Goal: Transaction & Acquisition: Purchase product/service

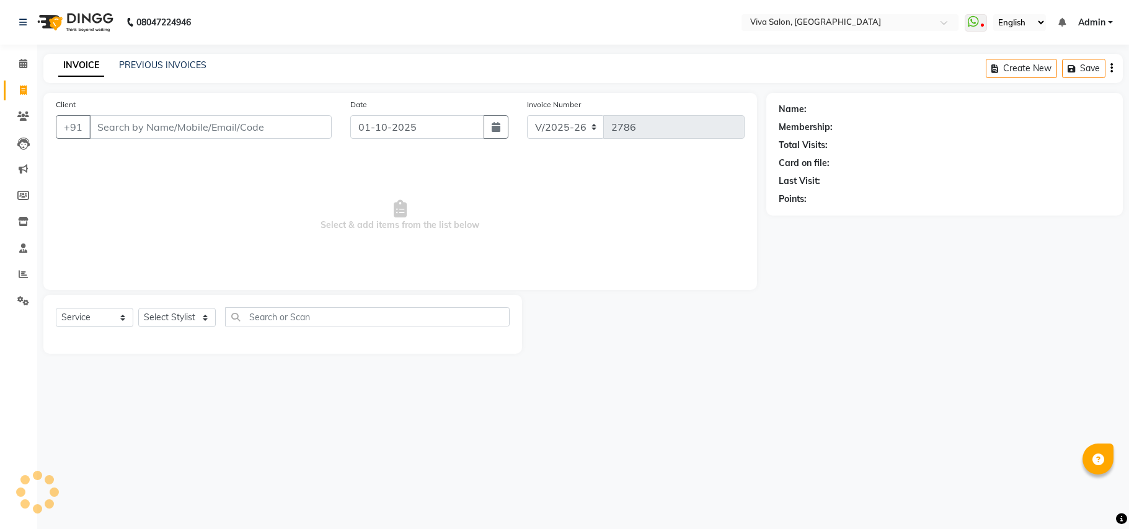
select select "7363"
select select "service"
click at [167, 303] on div "Select Service Product Membership Package Voucher Prepaid Gift Card Select Styl…" at bounding box center [282, 324] width 479 height 59
click at [159, 123] on input "Client" at bounding box center [210, 127] width 242 height 24
type input "8767745467"
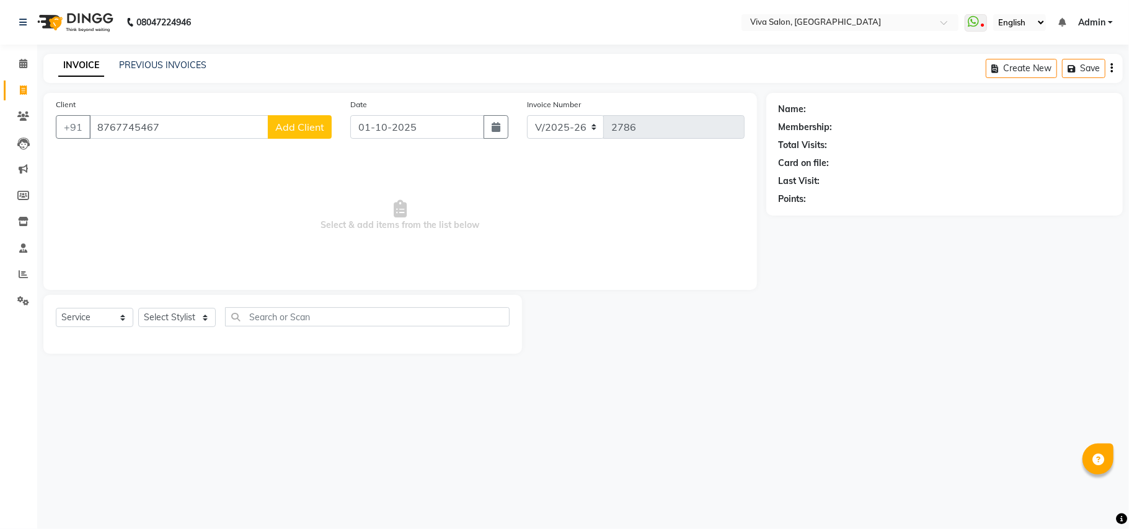
click at [273, 121] on button "Add Client" at bounding box center [300, 127] width 64 height 24
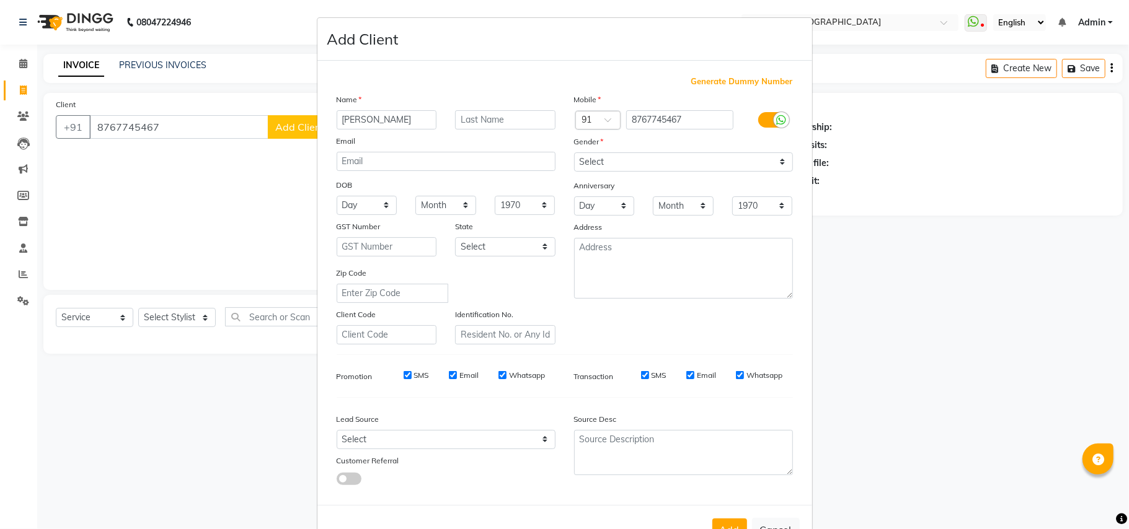
type input "[PERSON_NAME]"
click at [498, 120] on input "text" at bounding box center [505, 119] width 100 height 19
type input "pn"
click at [648, 159] on select "Select [DEMOGRAPHIC_DATA] [DEMOGRAPHIC_DATA] Other Prefer Not To Say" at bounding box center [683, 161] width 219 height 19
select select "[DEMOGRAPHIC_DATA]"
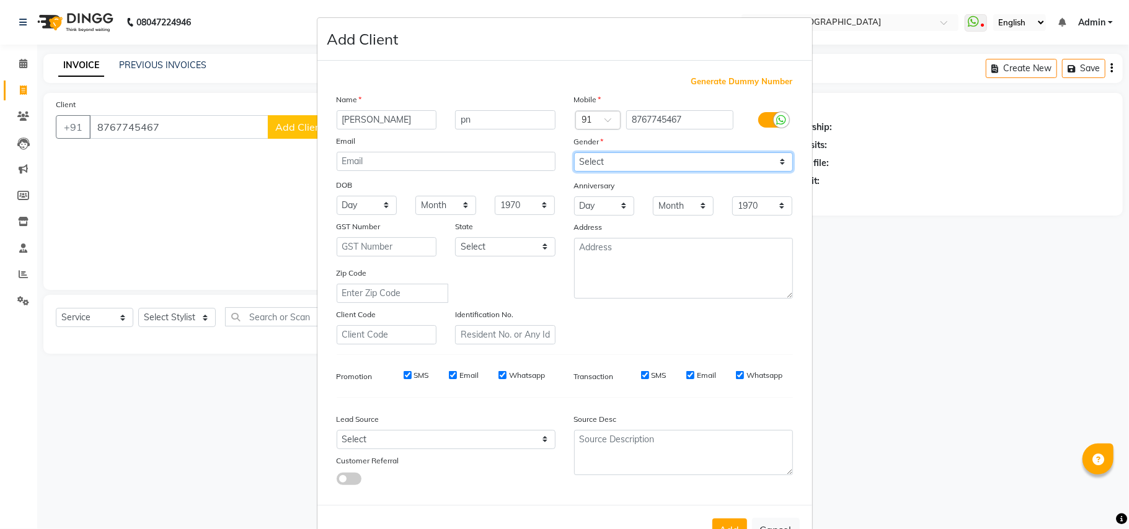
click at [574, 152] on select "Select [DEMOGRAPHIC_DATA] [DEMOGRAPHIC_DATA] Other Prefer Not To Say" at bounding box center [683, 161] width 219 height 19
click at [728, 526] on button "Add" at bounding box center [729, 530] width 35 height 22
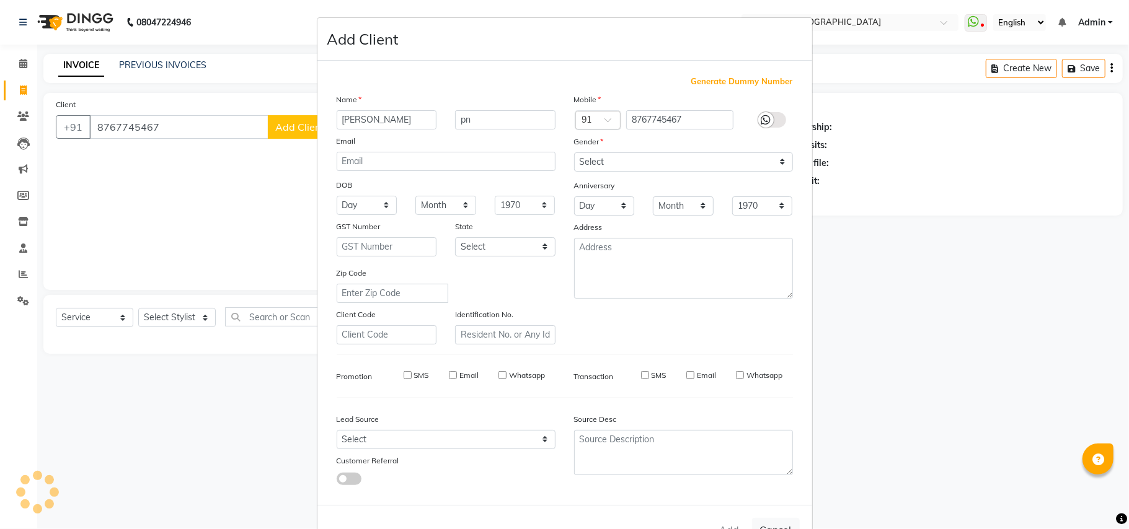
select select
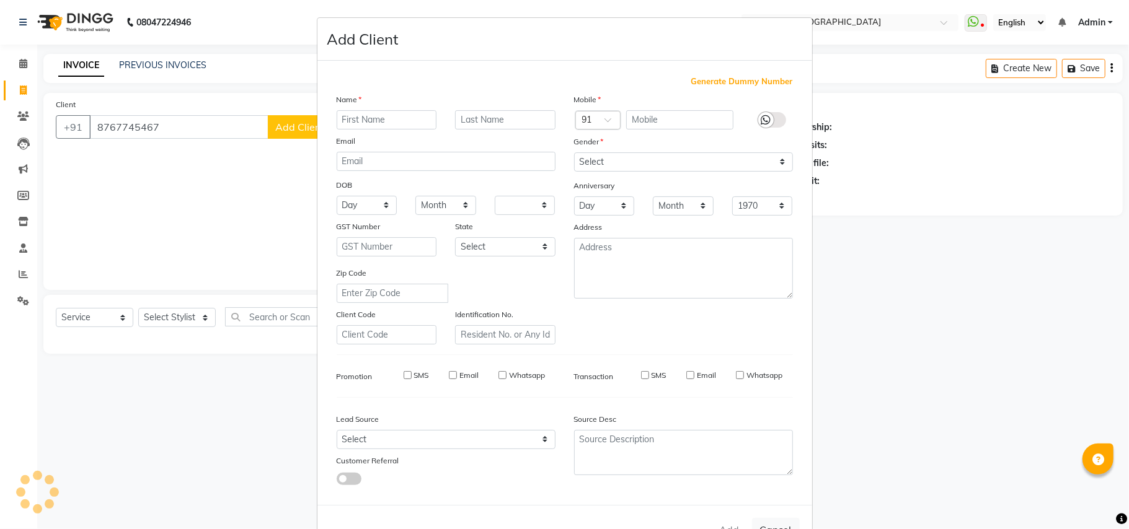
select select
checkbox input "false"
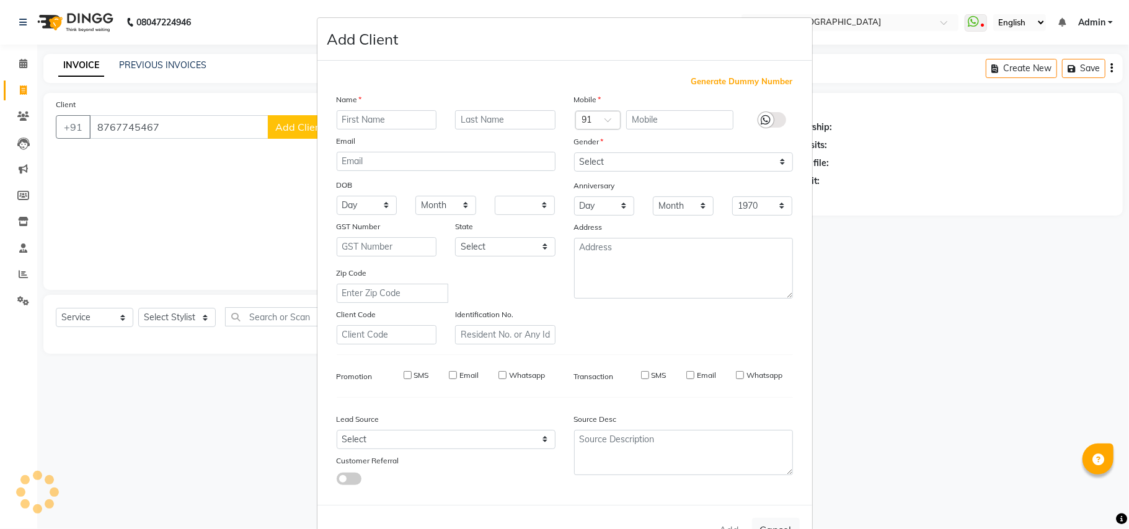
checkbox input "false"
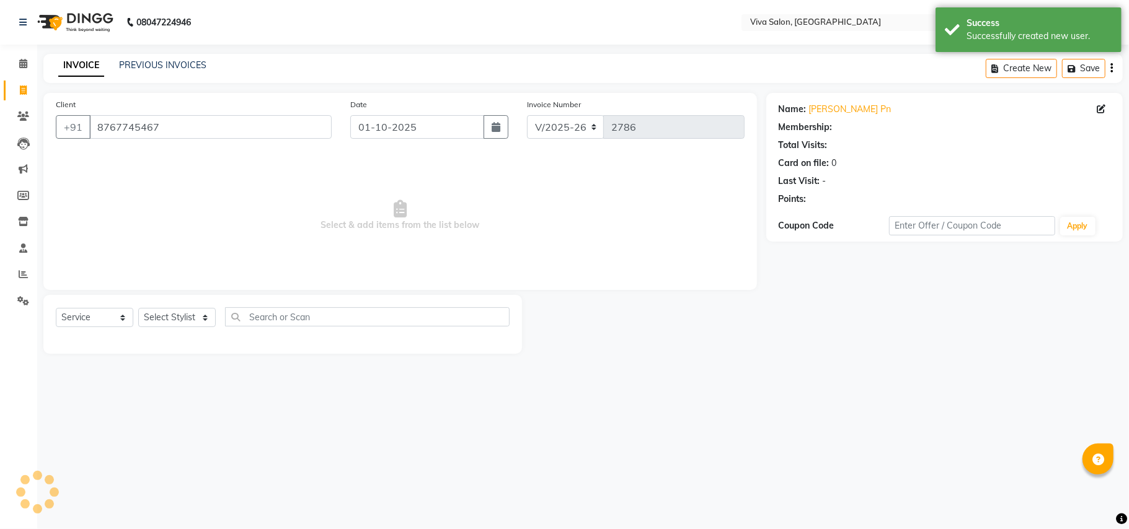
drag, startPoint x: 186, startPoint y: 350, endPoint x: 183, endPoint y: 321, distance: 28.6
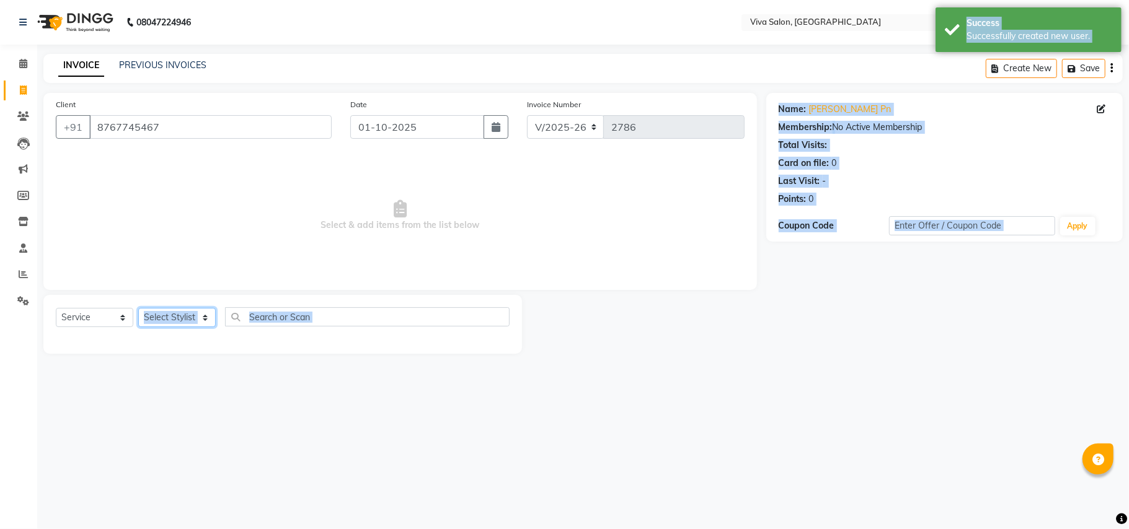
click at [183, 321] on select "Select Stylist [PERSON_NAME] [PERSON_NAME] Jidhnya [PERSON_NAME] lakhanavar [PE…" at bounding box center [176, 317] width 77 height 19
select select "63723"
click at [138, 308] on select "Select Stylist [PERSON_NAME] [PERSON_NAME] Jidhnya [PERSON_NAME] lakhanavar [PE…" at bounding box center [176, 317] width 77 height 19
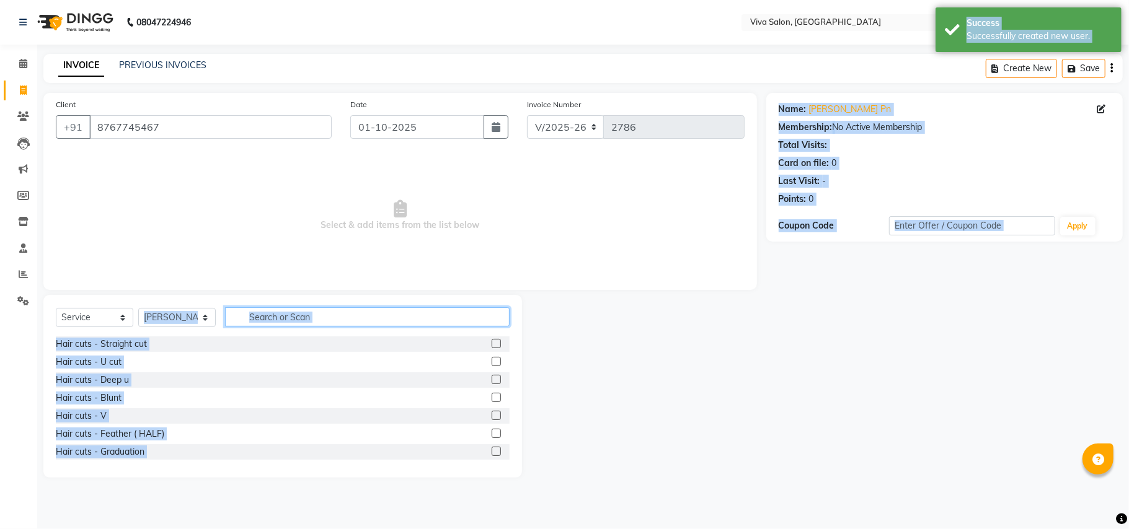
click at [265, 316] on input "text" at bounding box center [367, 316] width 285 height 19
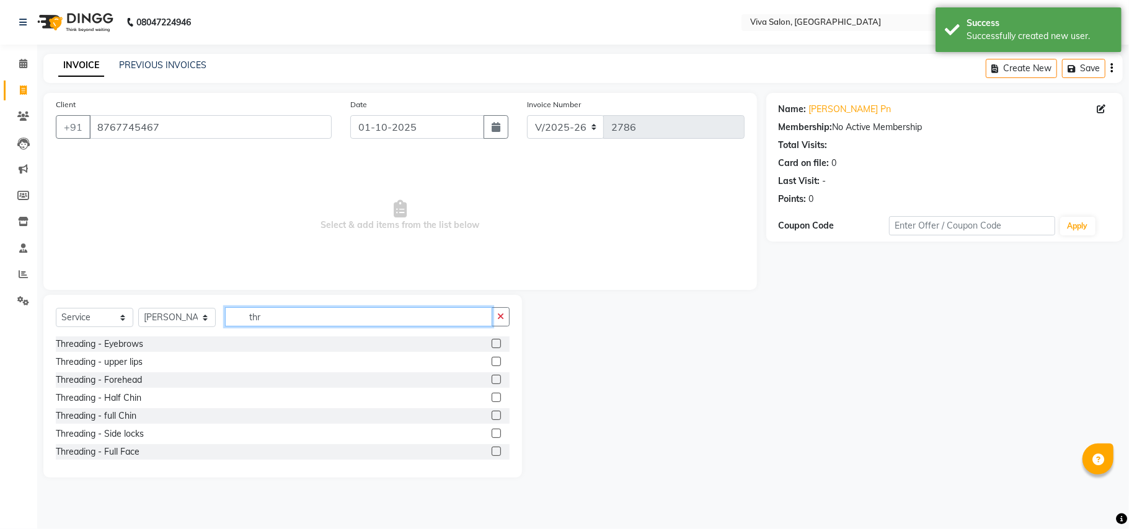
type input "thr"
click at [492, 345] on label at bounding box center [496, 343] width 9 height 9
click at [492, 345] on input "checkbox" at bounding box center [496, 344] width 8 height 8
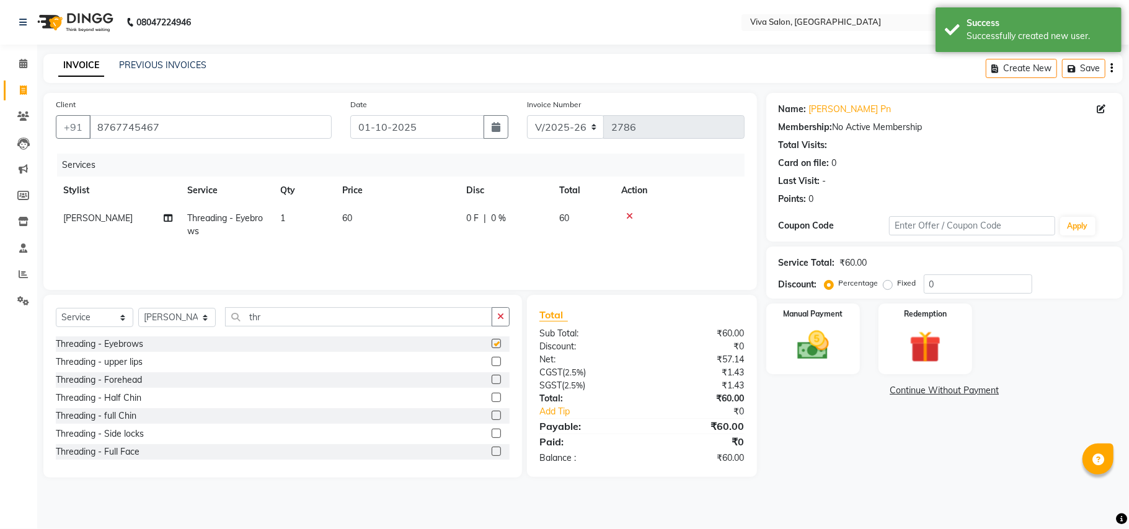
checkbox input "false"
click at [492, 365] on label at bounding box center [496, 361] width 9 height 9
click at [492, 365] on input "checkbox" at bounding box center [496, 362] width 8 height 8
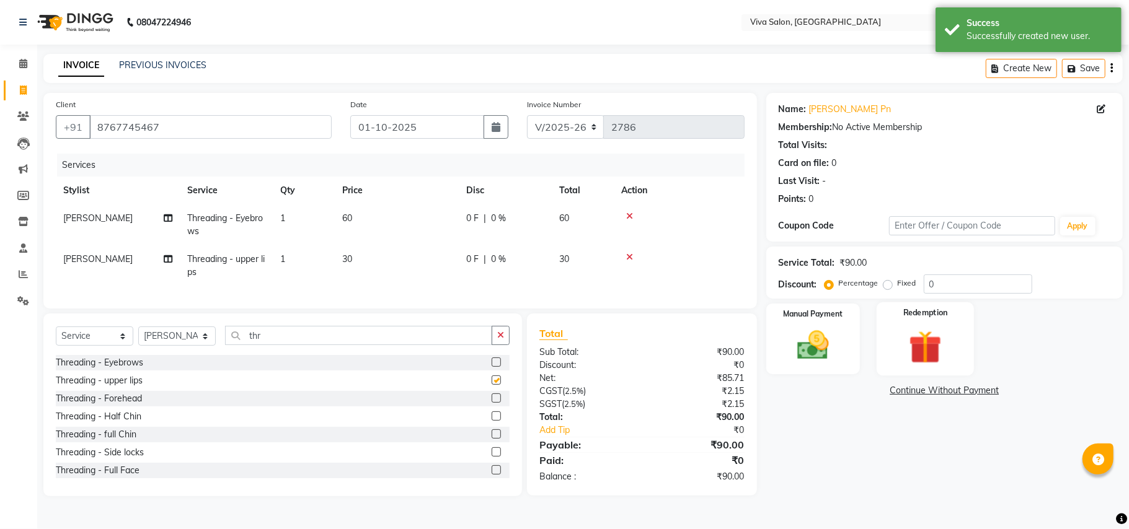
checkbox input "false"
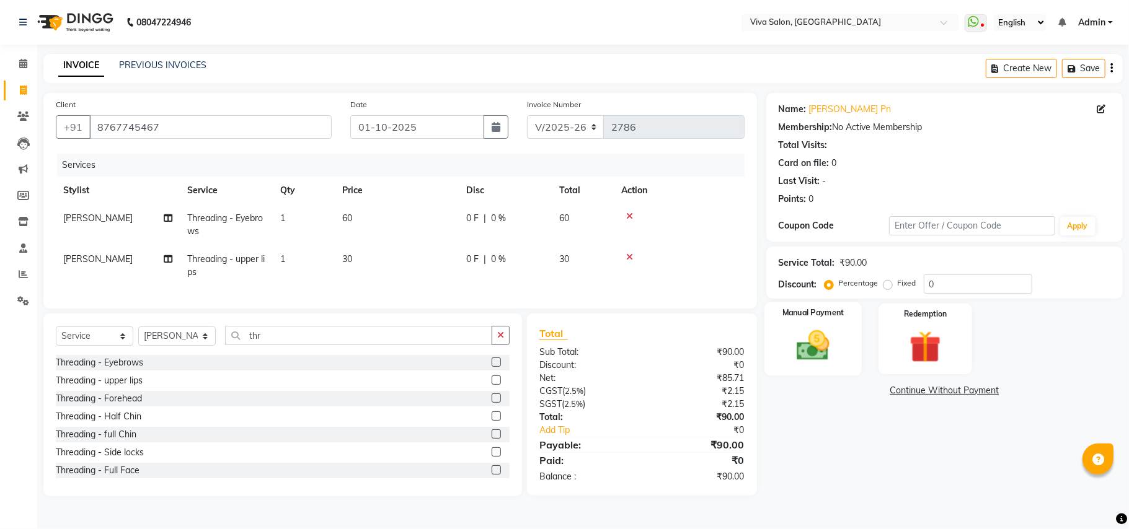
click at [804, 343] on img at bounding box center [813, 346] width 54 height 38
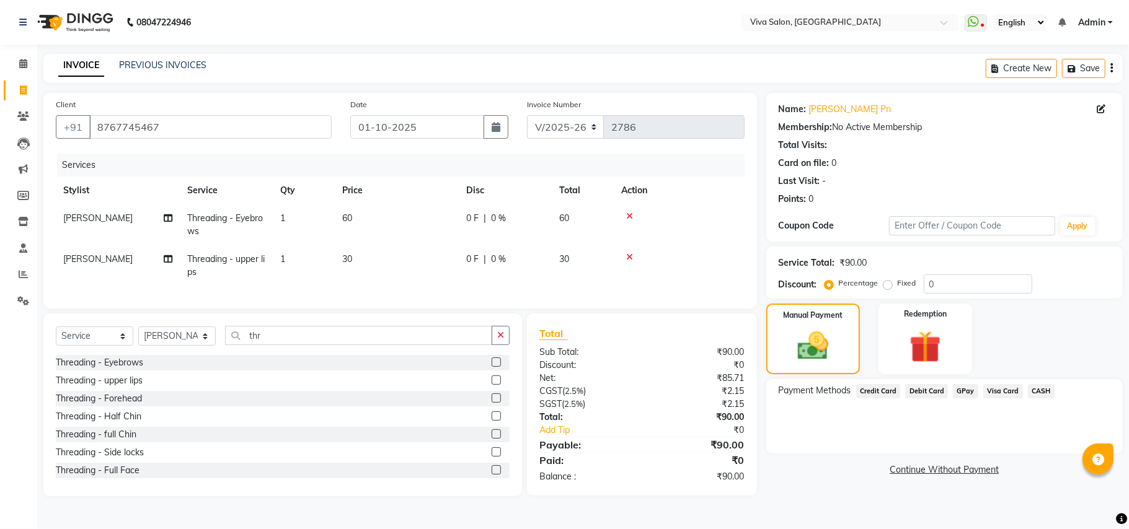
click at [957, 392] on span "GPay" at bounding box center [965, 391] width 25 height 14
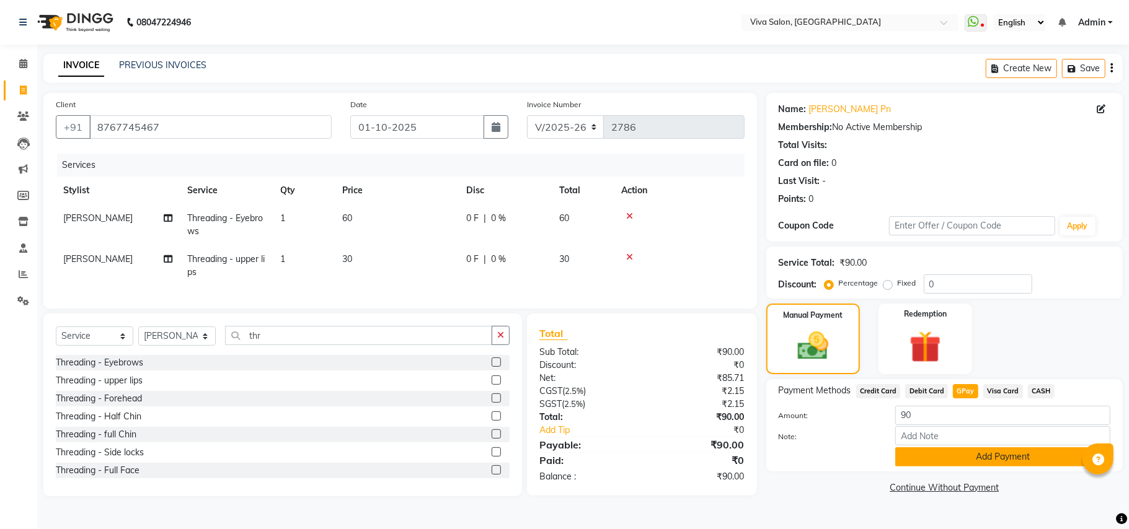
click at [934, 460] on button "Add Payment" at bounding box center [1002, 457] width 215 height 19
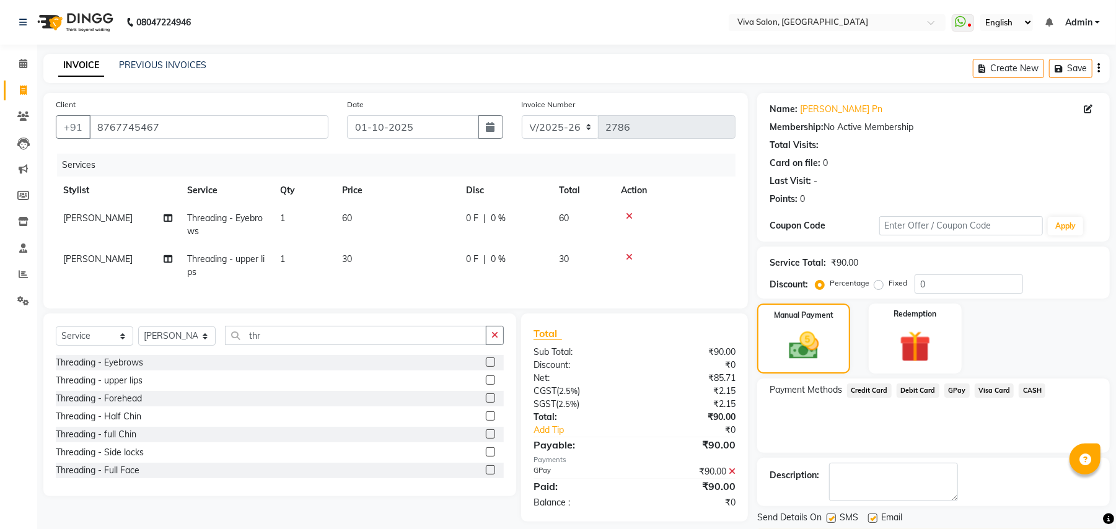
click at [1113, 496] on div "Name: [PERSON_NAME] Pn Membership: No Active Membership Total Visits: Card on f…" at bounding box center [938, 321] width 362 height 456
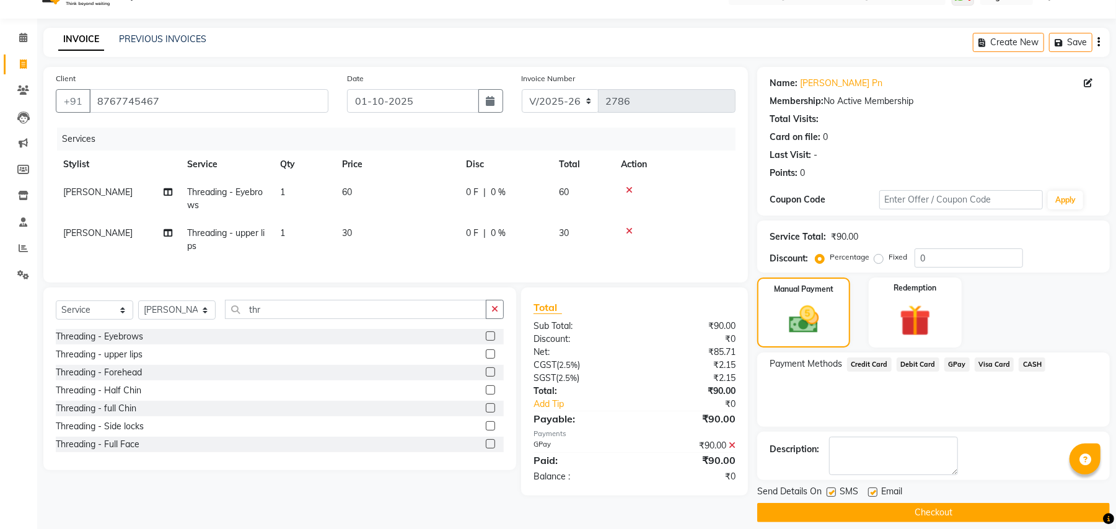
scroll to position [38, 0]
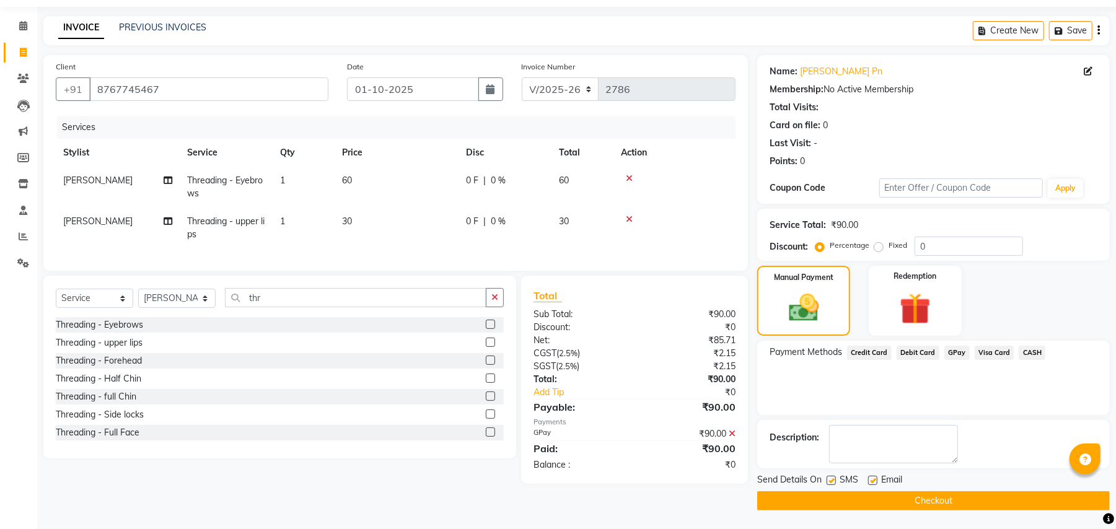
click at [1056, 492] on button "Checkout" at bounding box center [933, 501] width 353 height 19
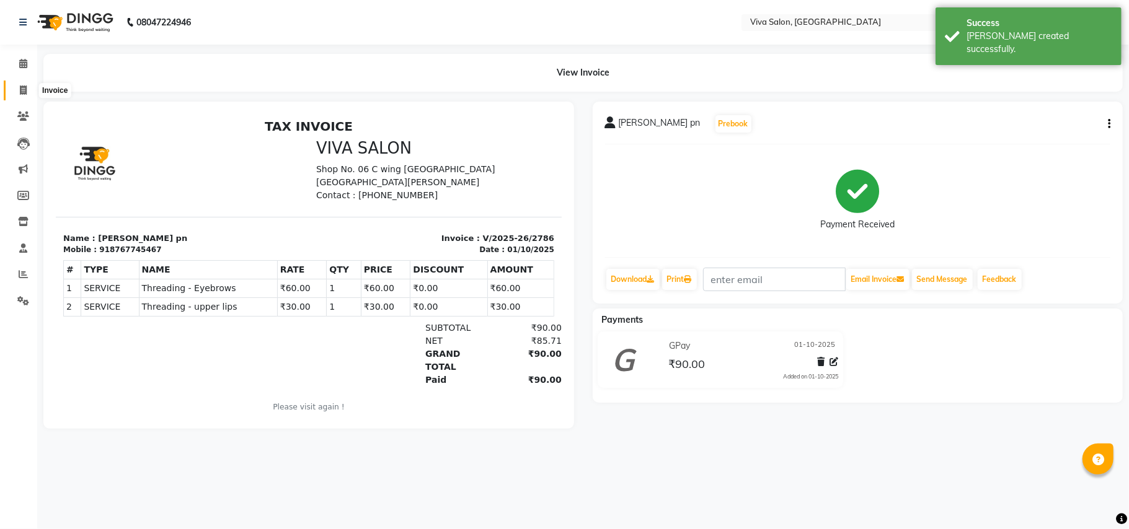
click at [22, 88] on icon at bounding box center [23, 90] width 7 height 9
select select "7363"
select select "service"
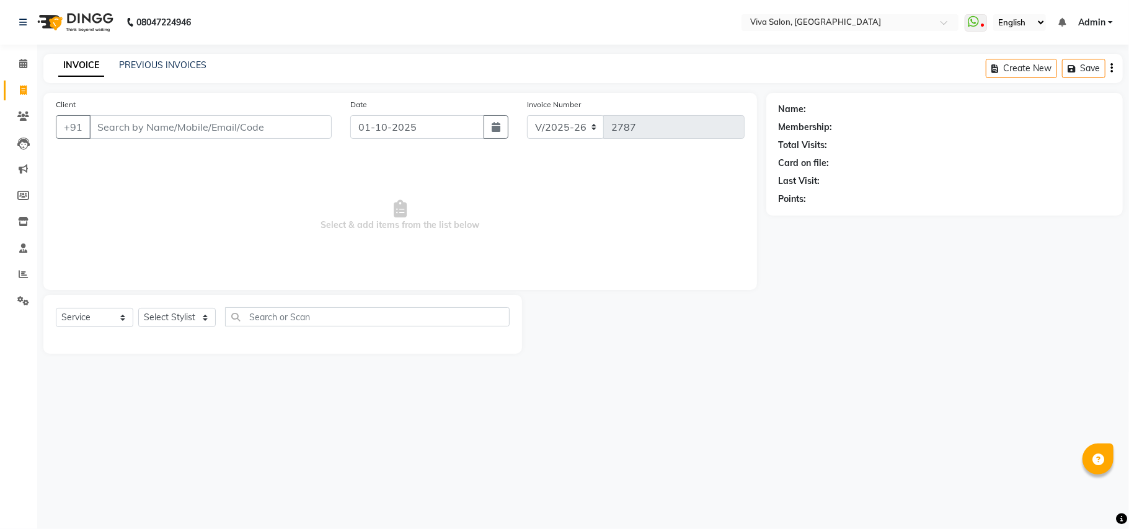
click at [129, 129] on input "Client" at bounding box center [210, 127] width 242 height 24
click at [198, 313] on select "Select Stylist [PERSON_NAME] [PERSON_NAME] Jidhnya [PERSON_NAME] lakhanavar [PE…" at bounding box center [176, 317] width 77 height 19
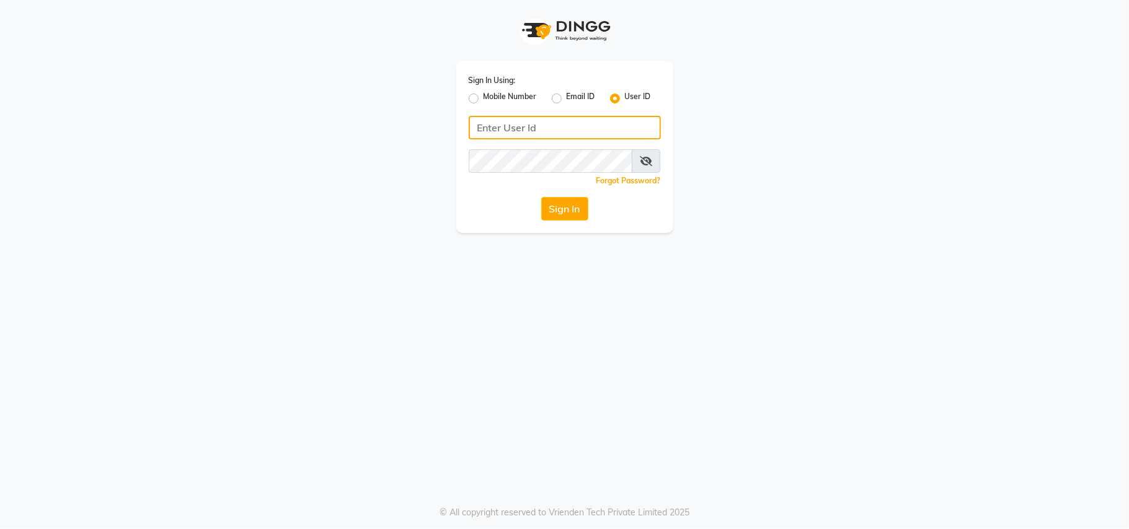
click at [558, 130] on input "Username" at bounding box center [565, 128] width 192 height 24
type input "viva"
click at [583, 204] on button "Sign In" at bounding box center [564, 209] width 47 height 24
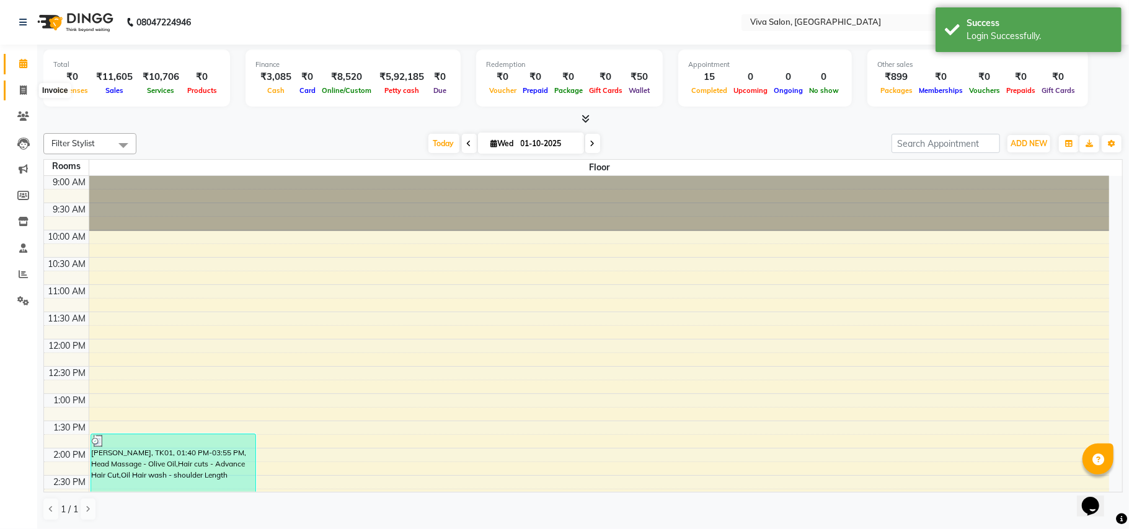
click at [25, 84] on span at bounding box center [23, 91] width 22 height 14
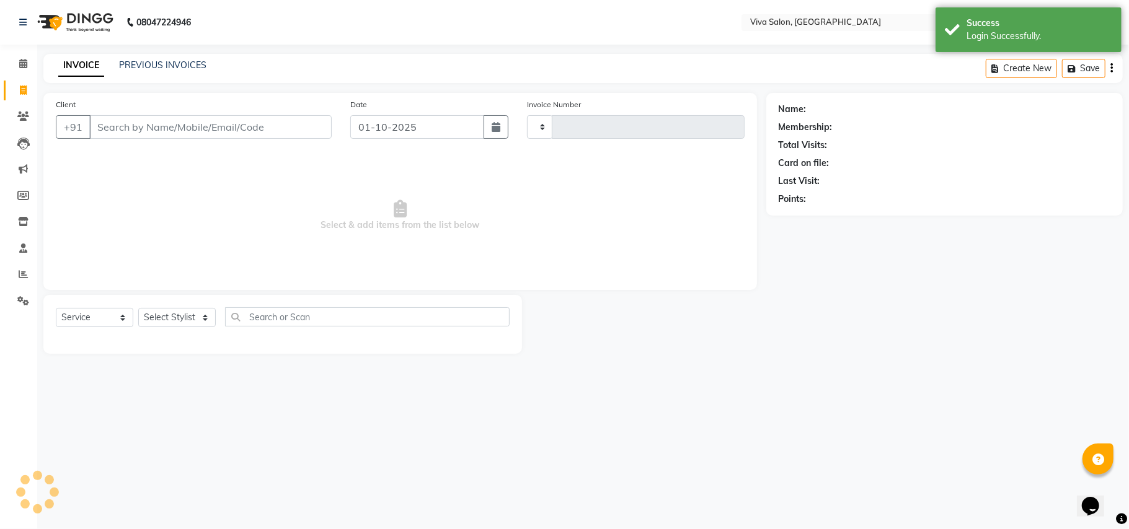
click at [25, 84] on span at bounding box center [23, 91] width 22 height 14
select select "service"
type input "2787"
select select "7363"
